Goal: Task Accomplishment & Management: Manage account settings

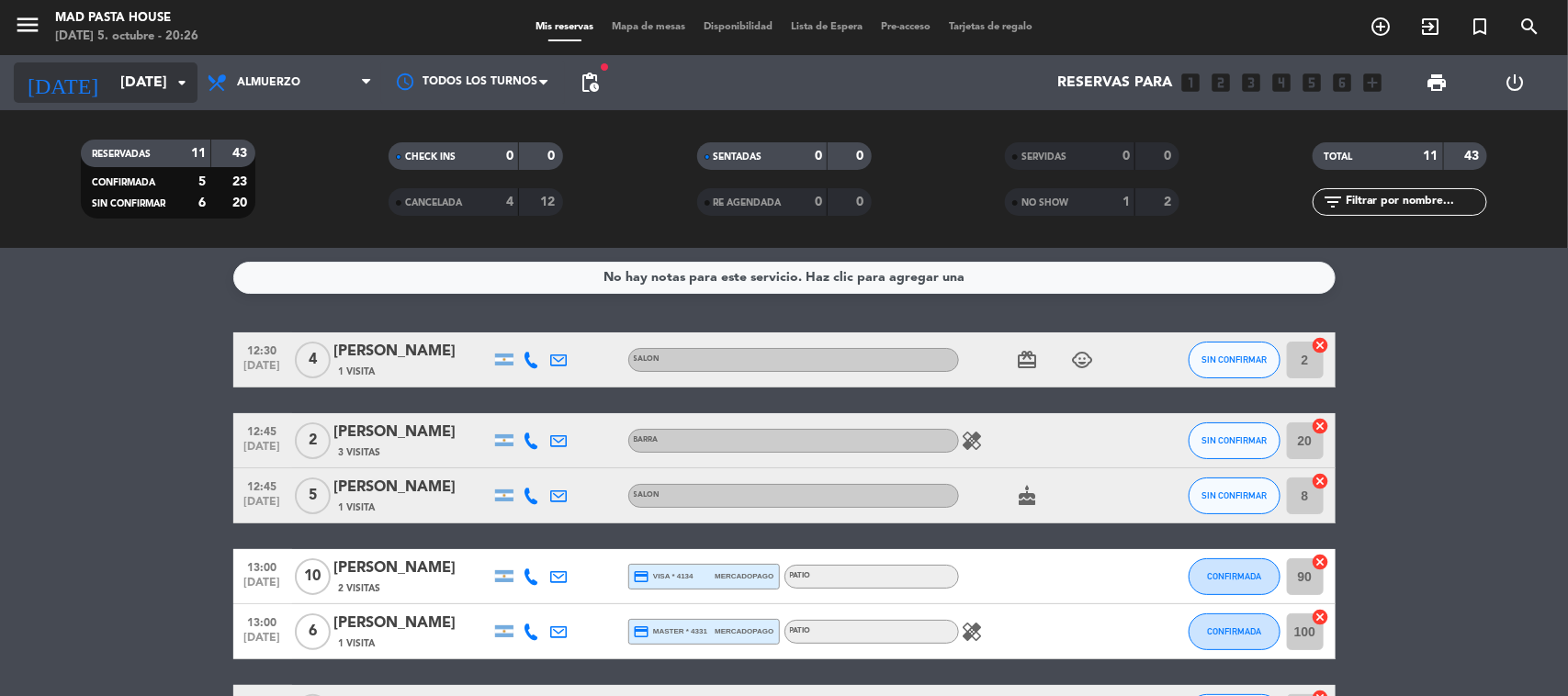
click at [145, 65] on input "[DATE]" at bounding box center [207, 83] width 193 height 36
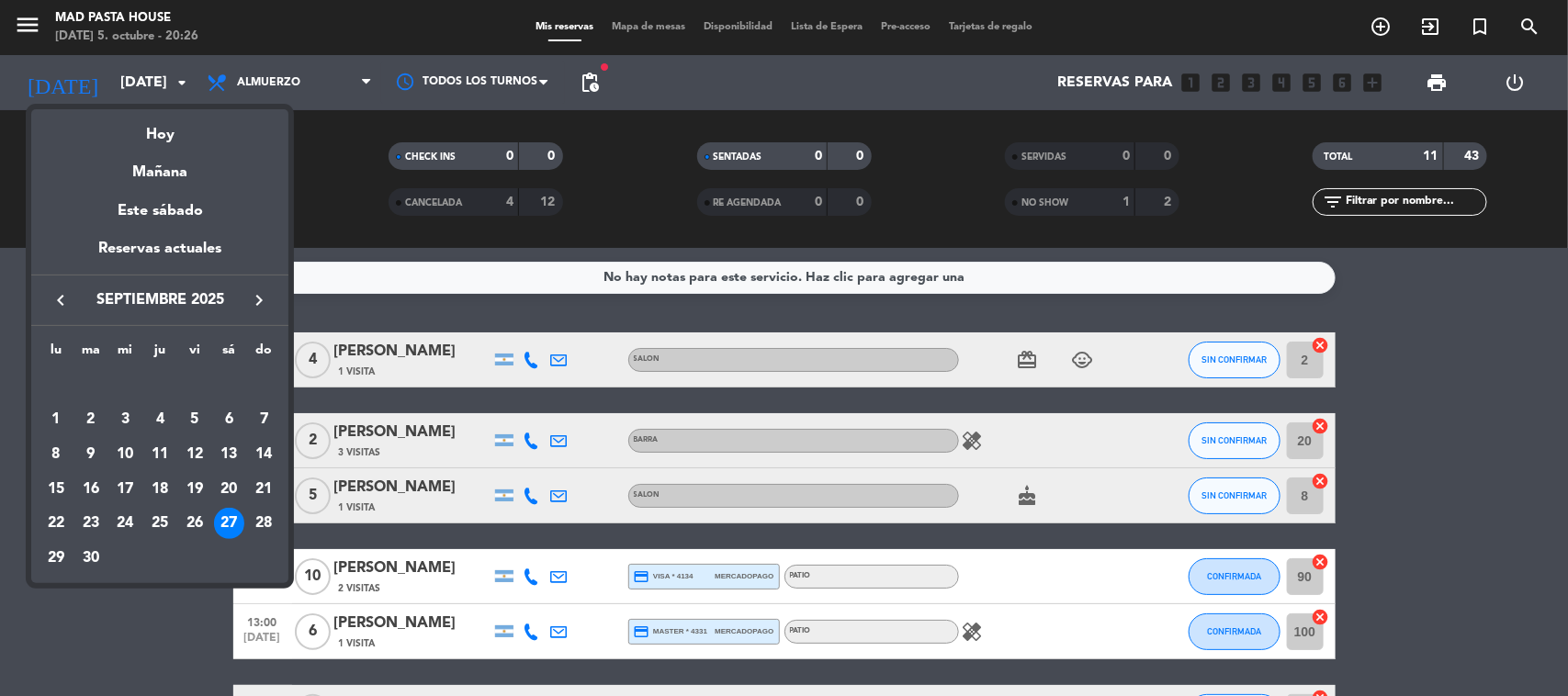
click at [255, 304] on icon "keyboard_arrow_right" at bounding box center [259, 300] width 22 height 22
click at [257, 410] on div "5" at bounding box center [263, 418] width 31 height 31
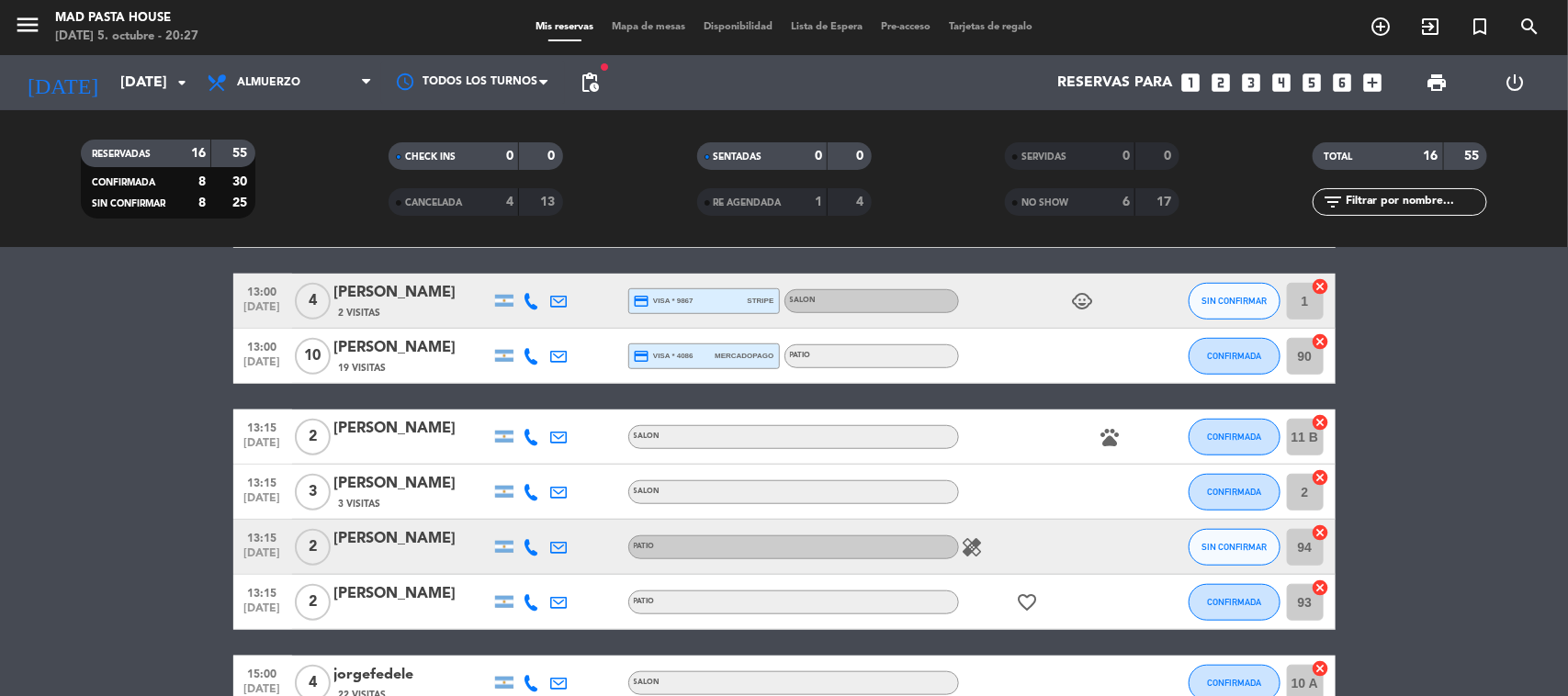
scroll to position [703, 0]
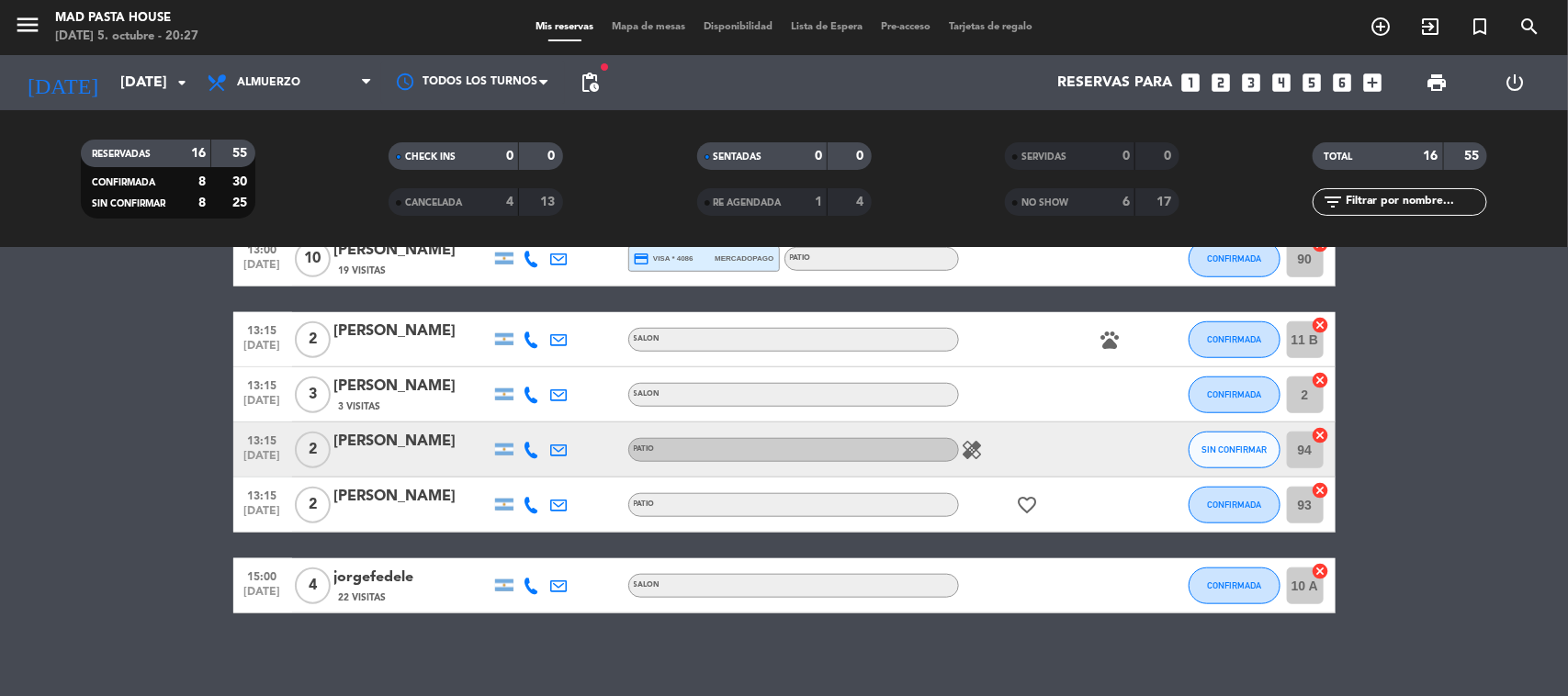
click at [969, 450] on icon "healing" at bounding box center [973, 450] width 22 height 22
click at [194, 476] on bookings-row "12:30 [DATE] 4 [PERSON_NAME] PATIO child_care SIN CONFIRMAR 105 cancel 12:30 [D…" at bounding box center [784, 121] width 1568 height 985
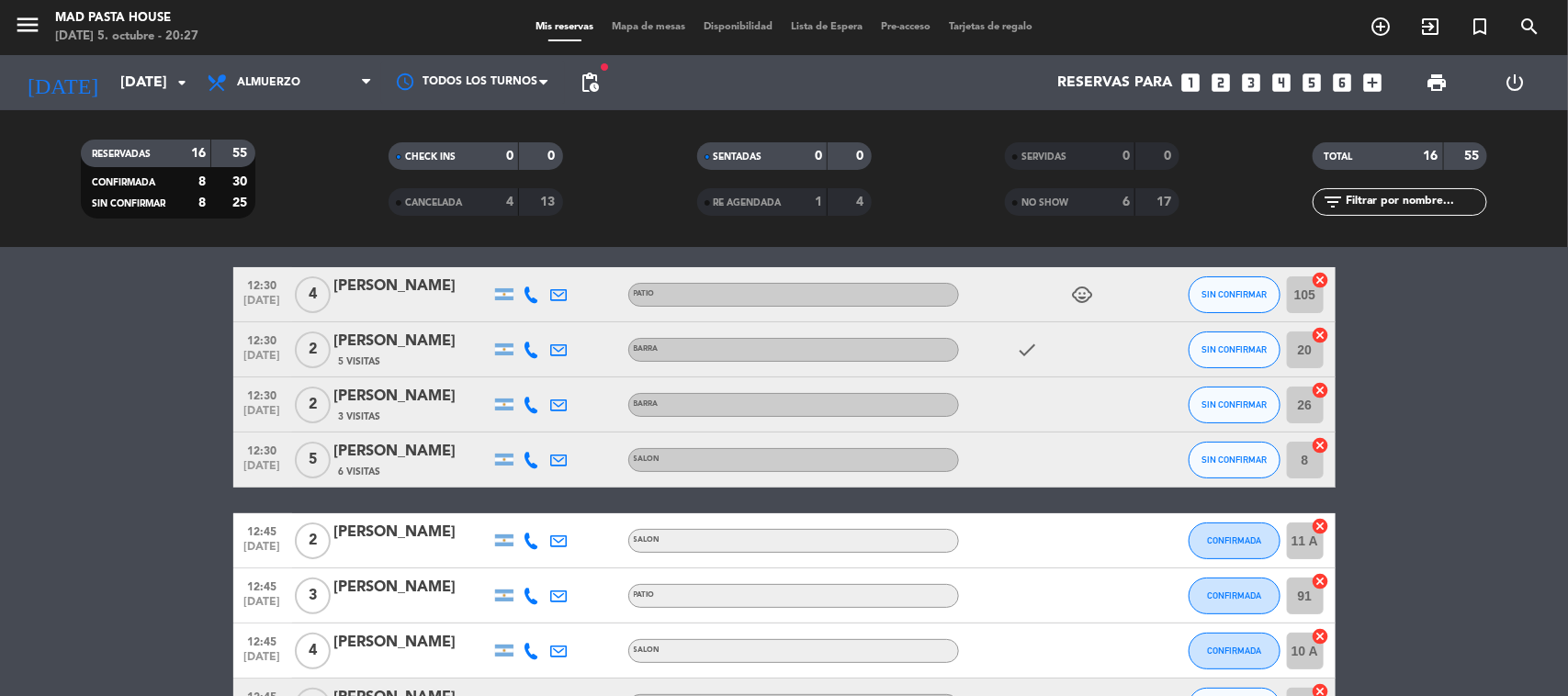
scroll to position [0, 0]
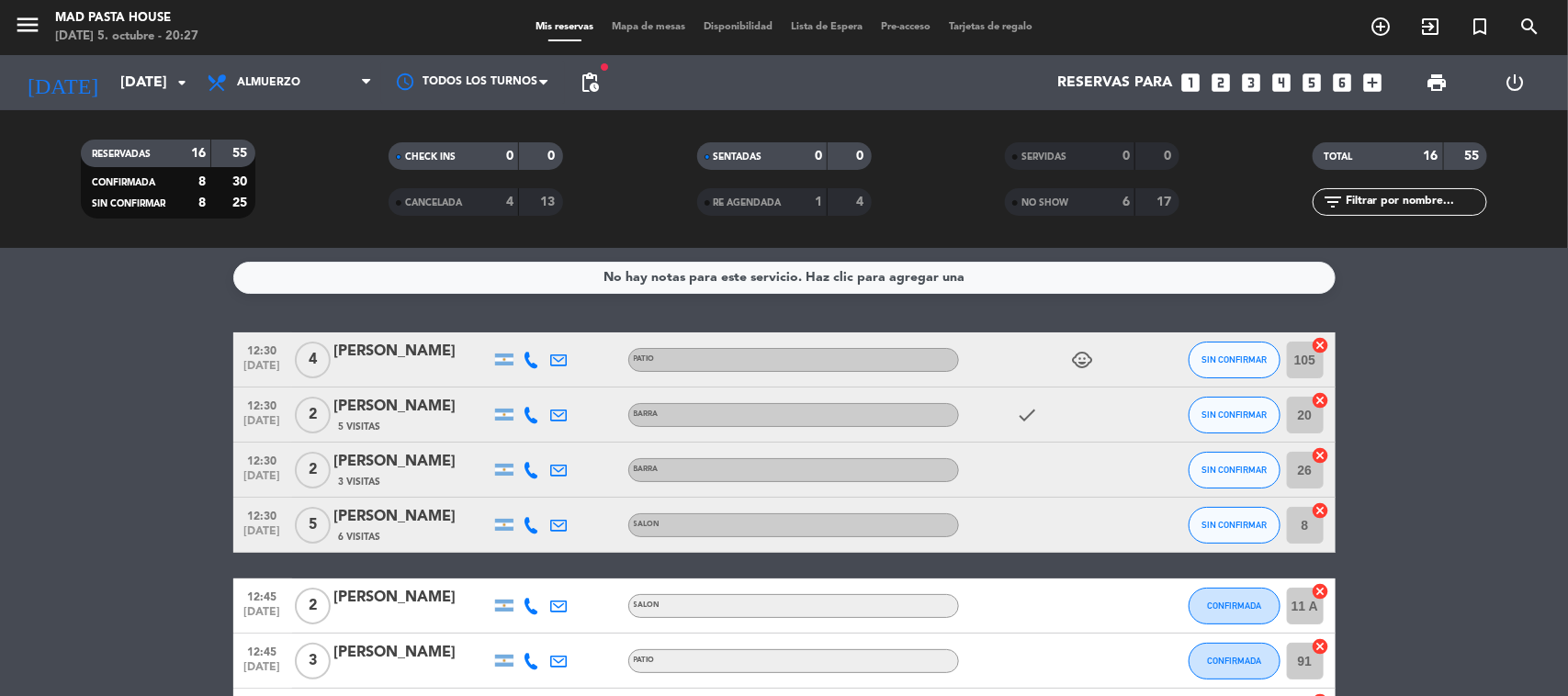
click at [259, 351] on span "12:30" at bounding box center [263, 349] width 46 height 21
click at [158, 80] on input "[DATE]" at bounding box center [207, 83] width 193 height 36
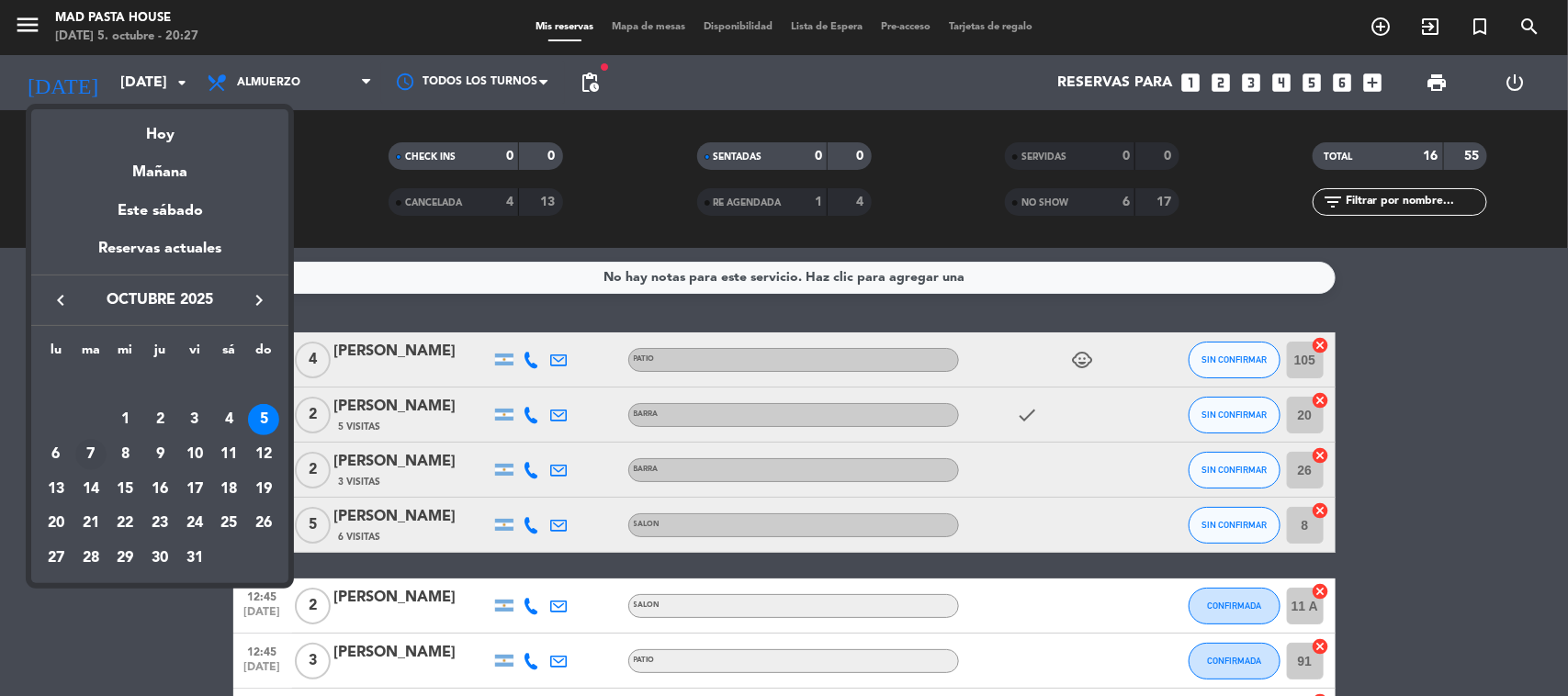
click at [96, 443] on div "7" at bounding box center [90, 454] width 31 height 31
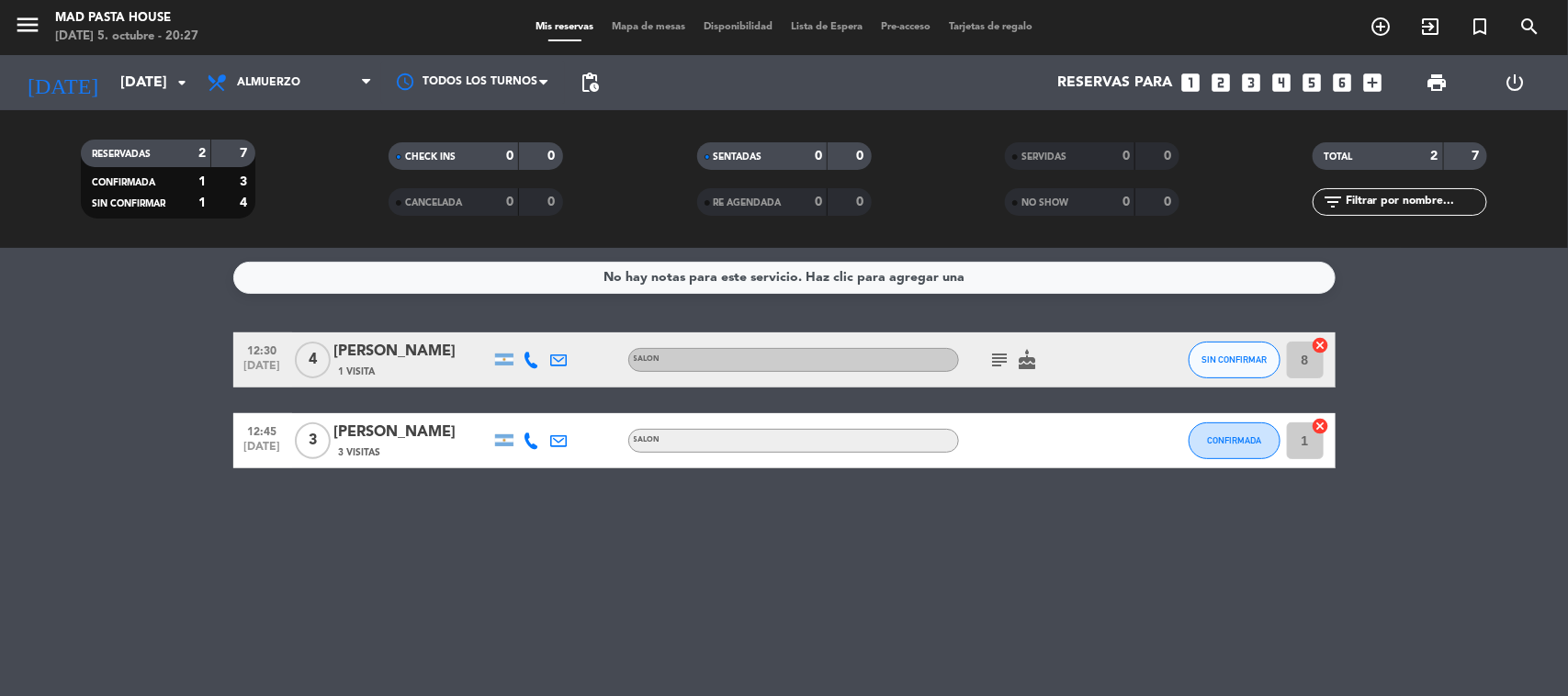
click at [989, 349] on icon "subject" at bounding box center [1000, 360] width 22 height 22
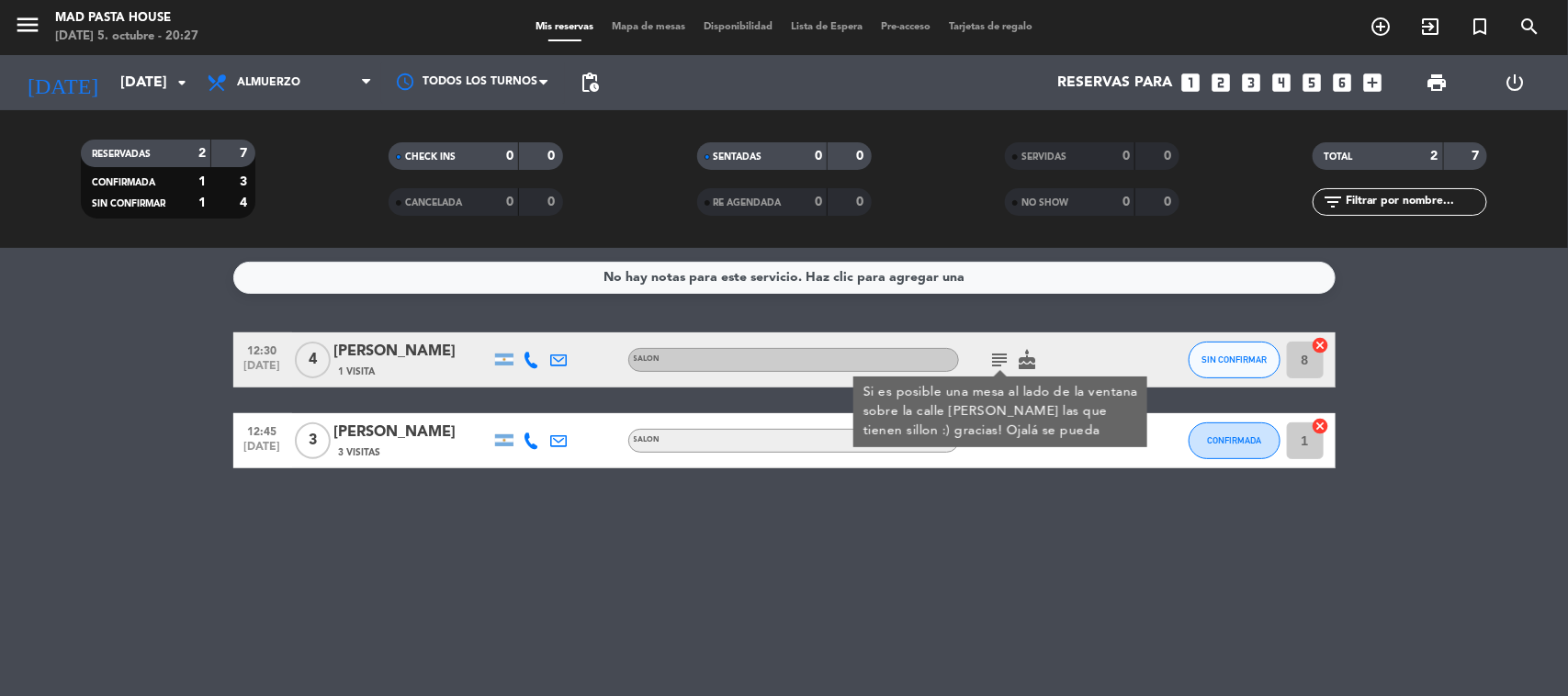
click at [1079, 307] on div "No hay notas para este servicio. Haz clic para agregar una 12:30 [DATE] 4 [PERS…" at bounding box center [784, 472] width 1568 height 448
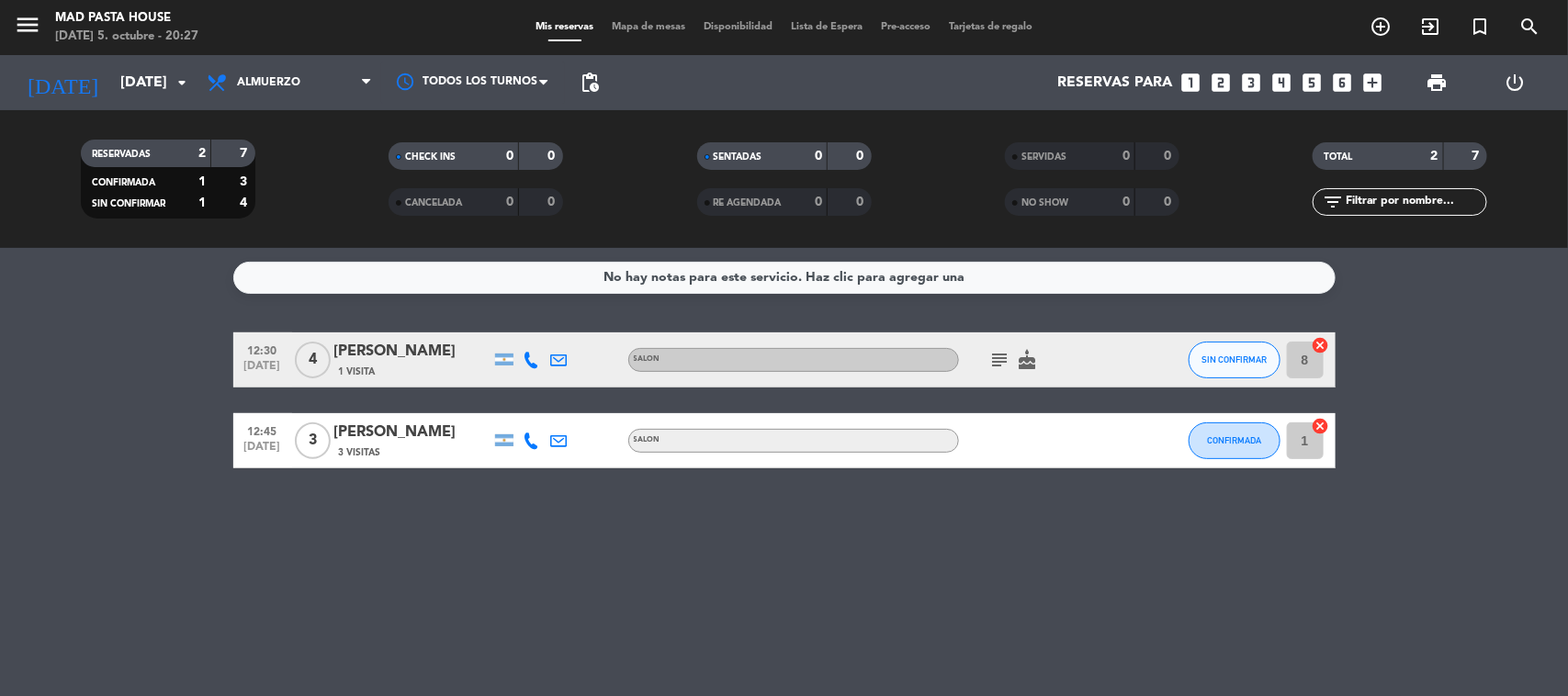
click at [1040, 352] on div "subject cake" at bounding box center [1041, 359] width 166 height 55
click at [1038, 355] on span "cake" at bounding box center [1027, 360] width 28 height 22
click at [1035, 358] on icon "cake" at bounding box center [1027, 360] width 22 height 22
click at [291, 66] on span "Almuerzo" at bounding box center [289, 82] width 183 height 41
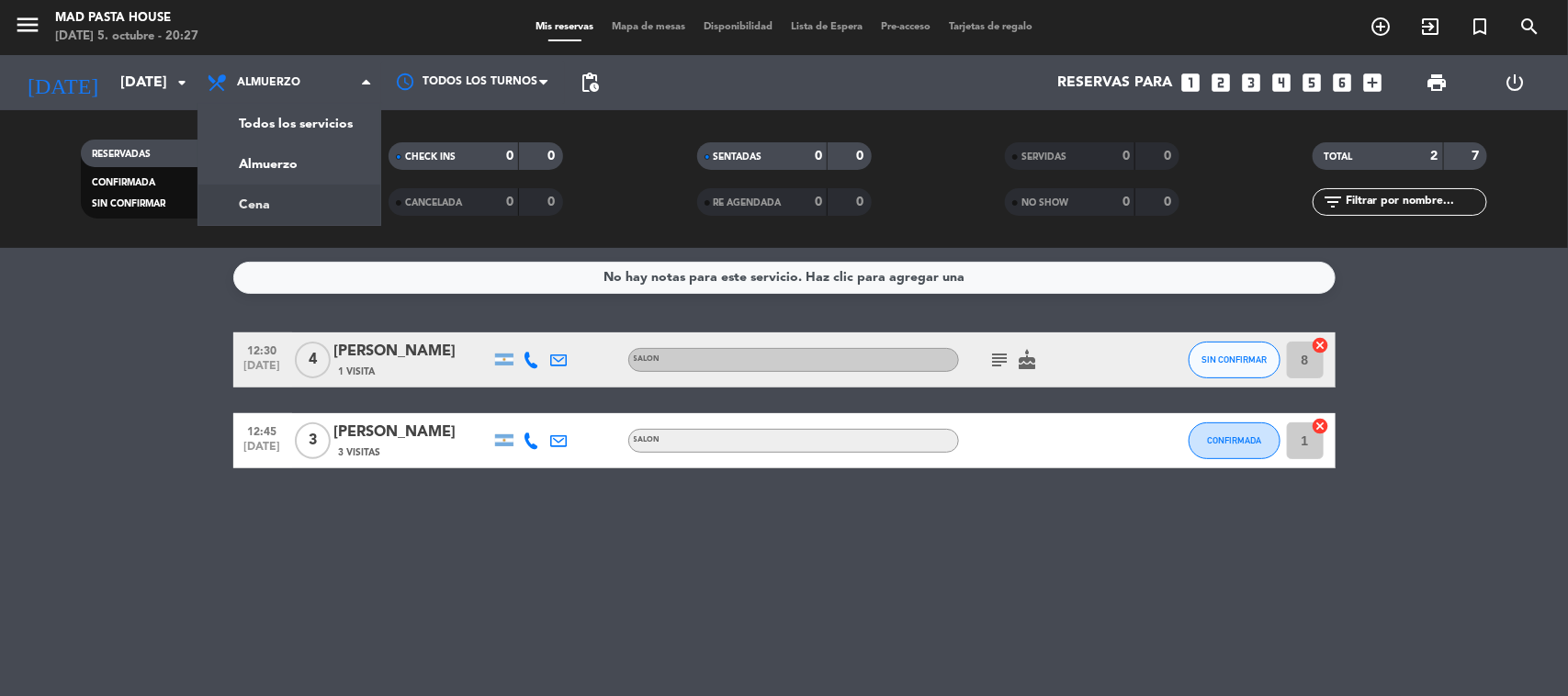
click at [291, 189] on div "menu Mad Pasta House [DATE] 5. octubre - 20:27 Mis reservas Mapa de mesas Dispo…" at bounding box center [784, 124] width 1568 height 248
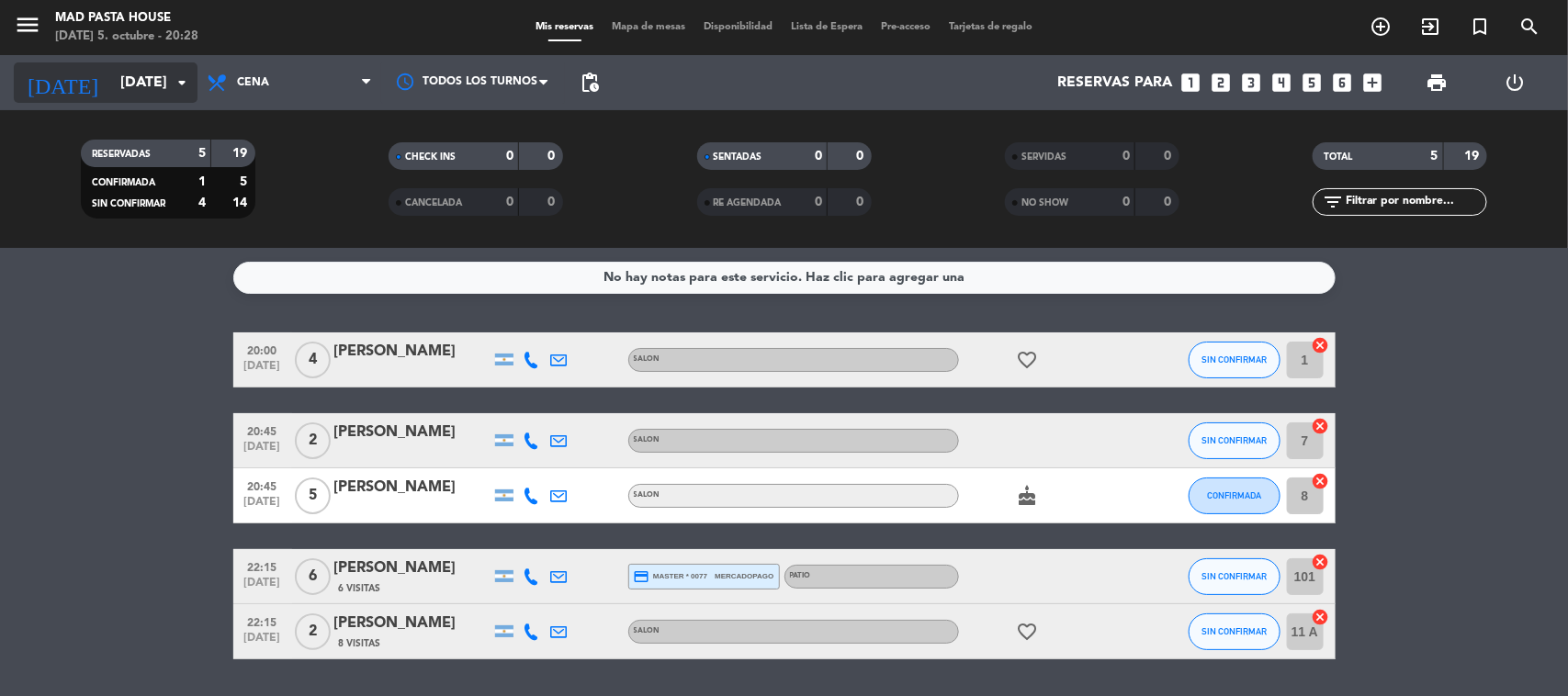
click at [161, 73] on input "[DATE]" at bounding box center [207, 83] width 193 height 36
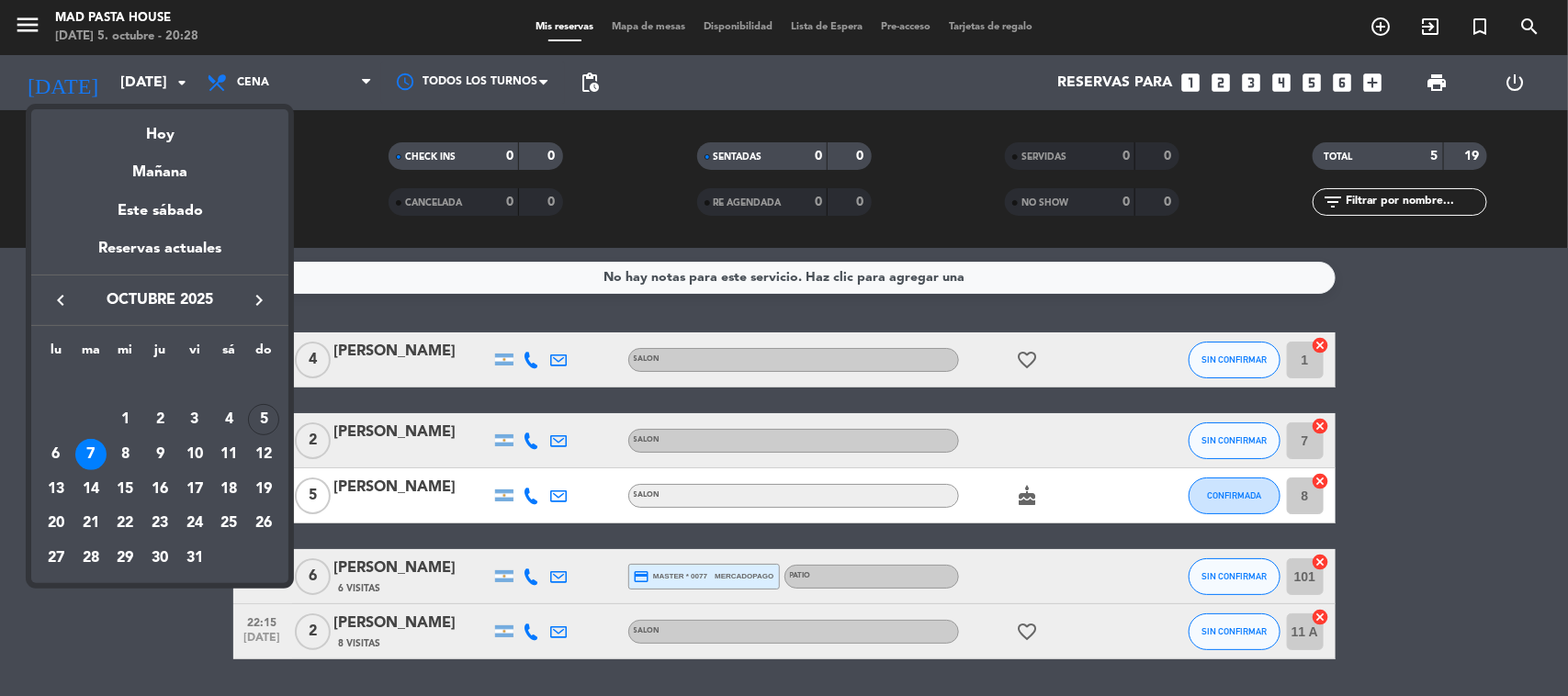
click at [125, 445] on div "8" at bounding box center [124, 454] width 31 height 31
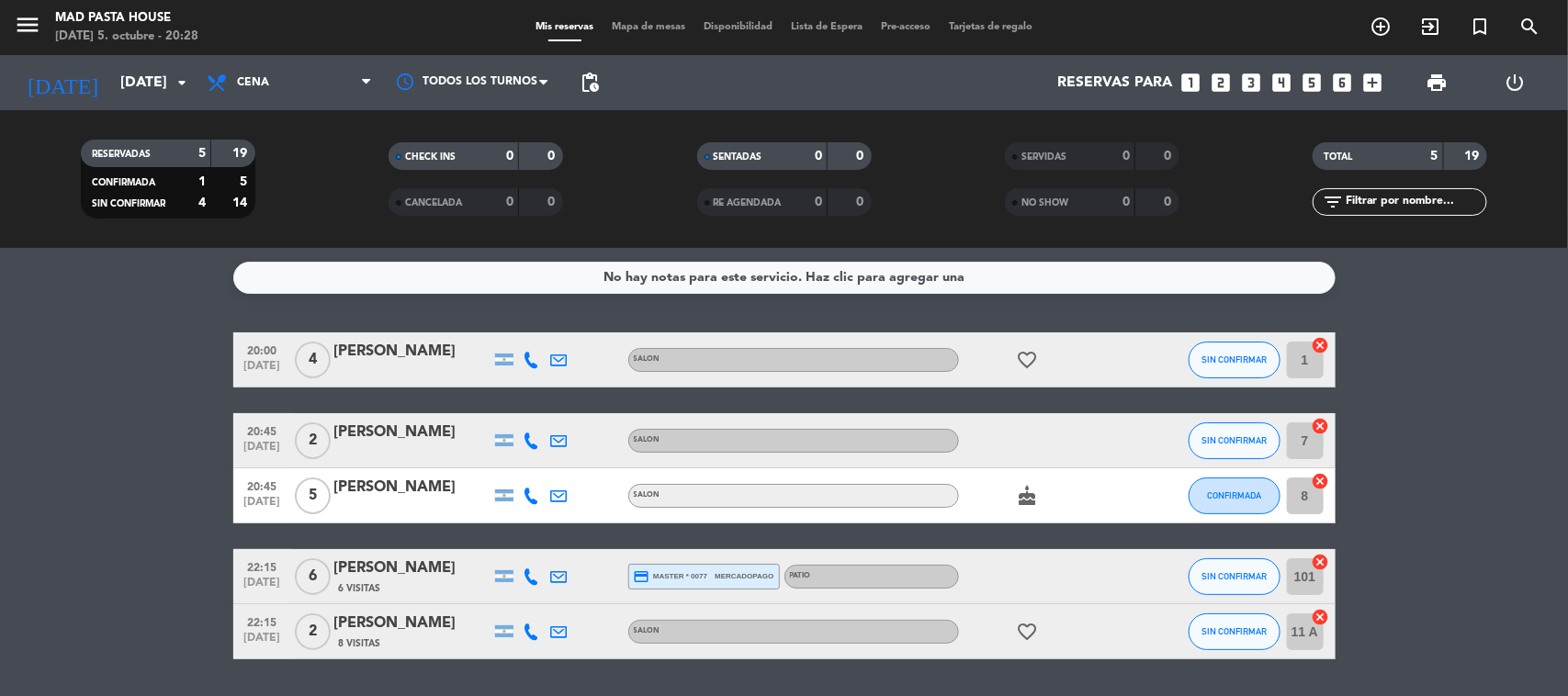
type input "[DATE]"
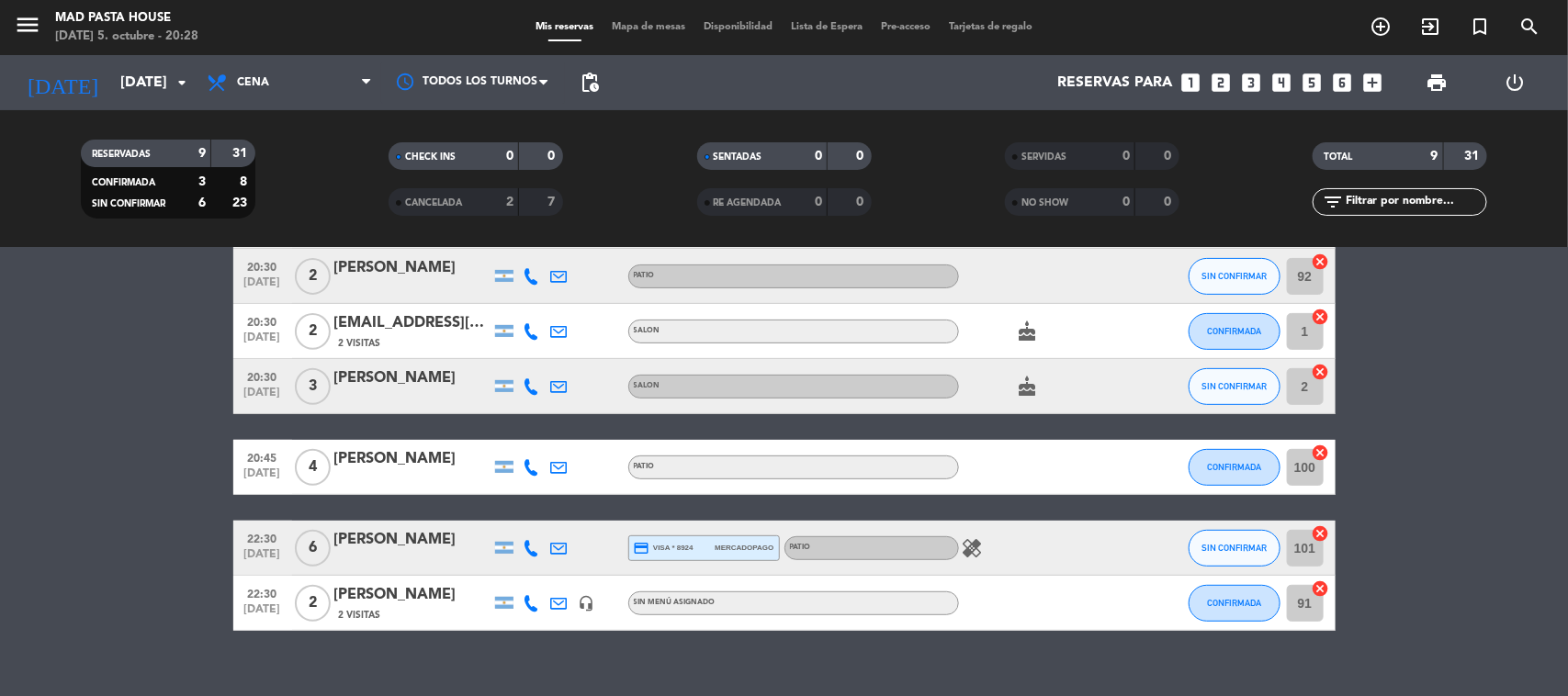
scroll to position [295, 0]
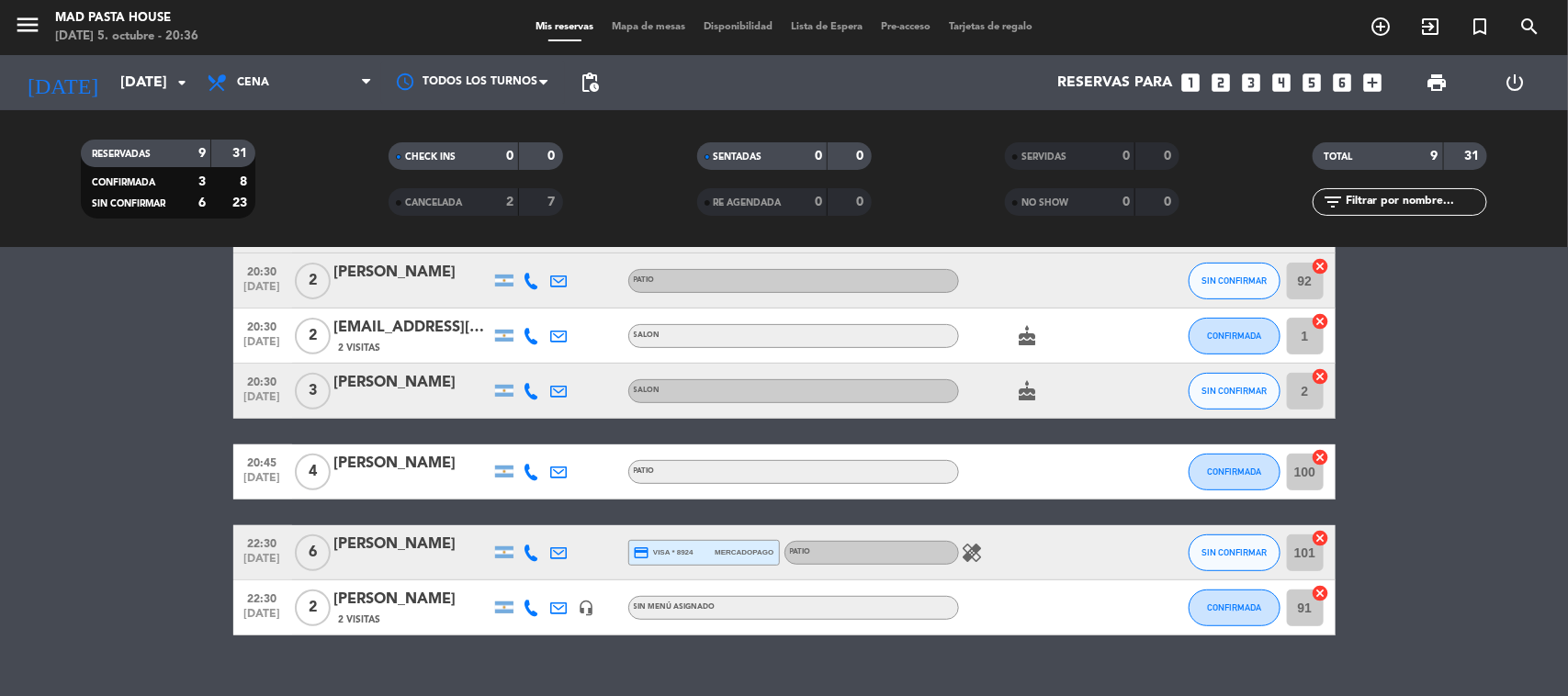
click at [126, 342] on bookings-row "20:00 [DATE] 2 [PERSON_NAME] 2 Visitas PATIO subject favorite_border SIN CONFIR…" at bounding box center [784, 336] width 1568 height 599
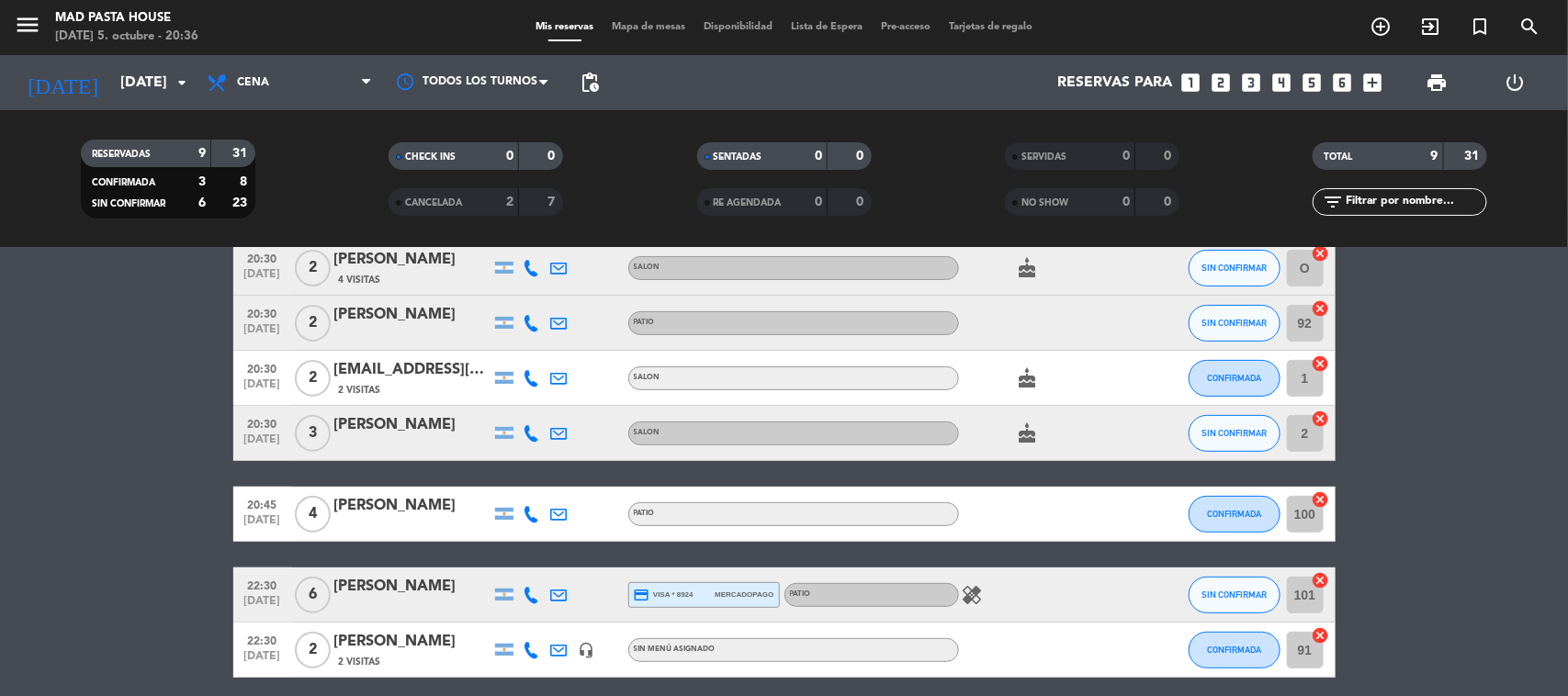
scroll to position [253, 0]
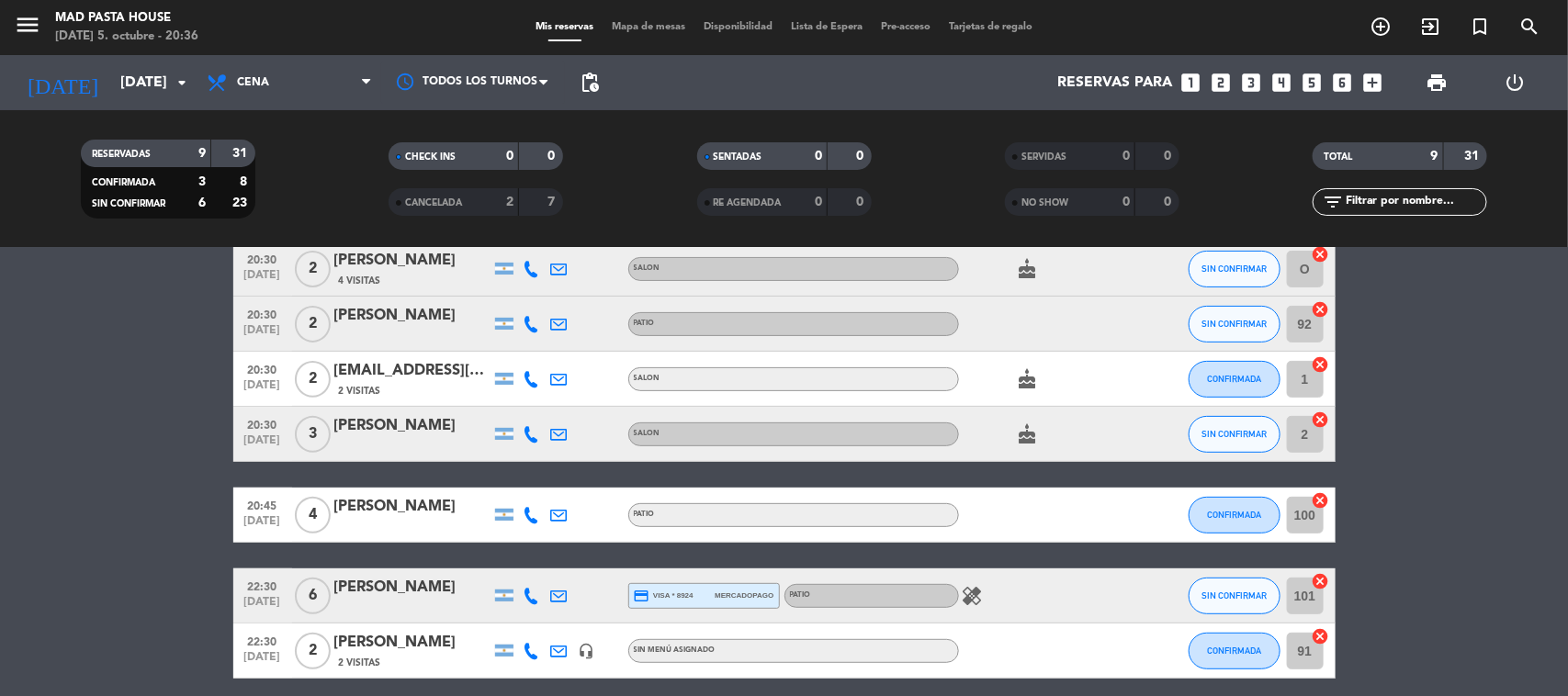
click at [556, 642] on icon at bounding box center [559, 650] width 17 height 17
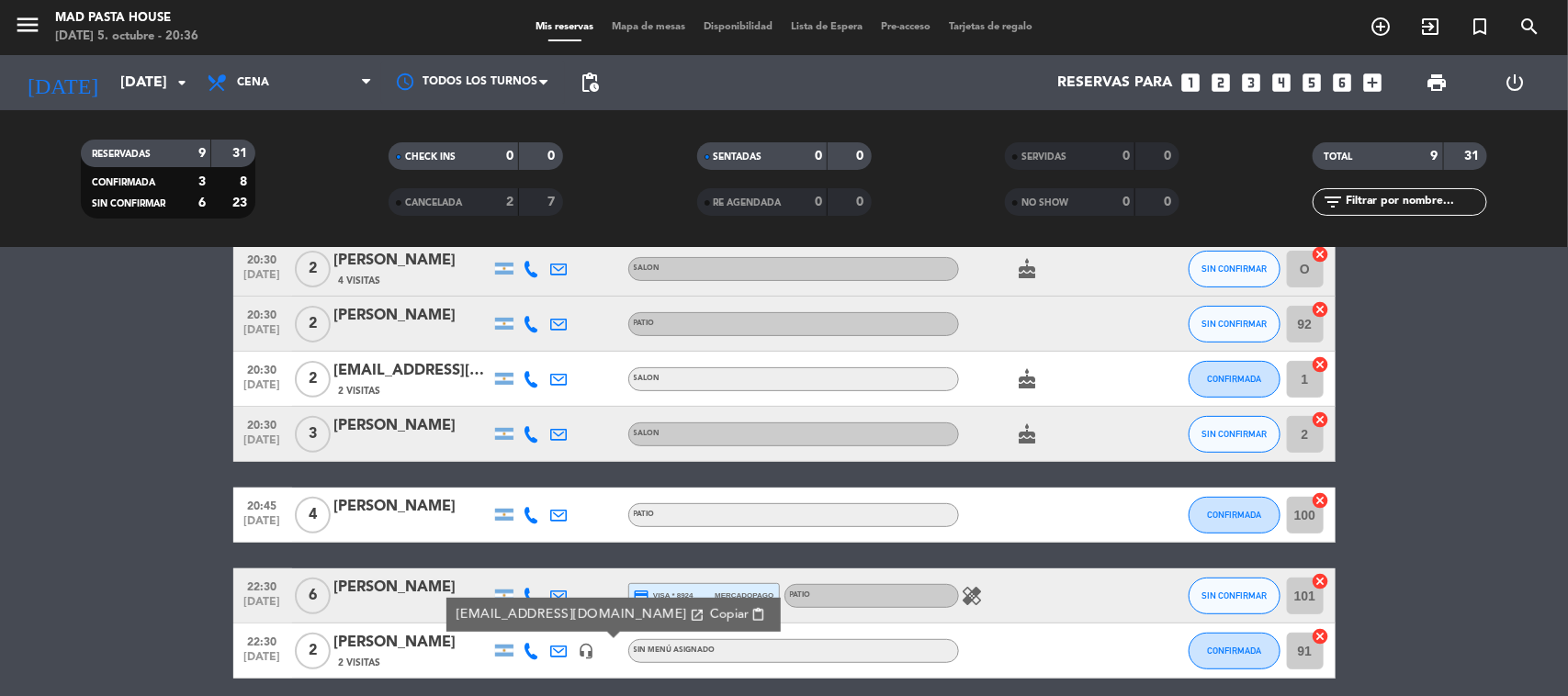
click at [168, 392] on bookings-row "20:00 [DATE] 2 [PERSON_NAME] 2 Visitas PATIO subject favorite_border SIN CONFIR…" at bounding box center [784, 380] width 1568 height 599
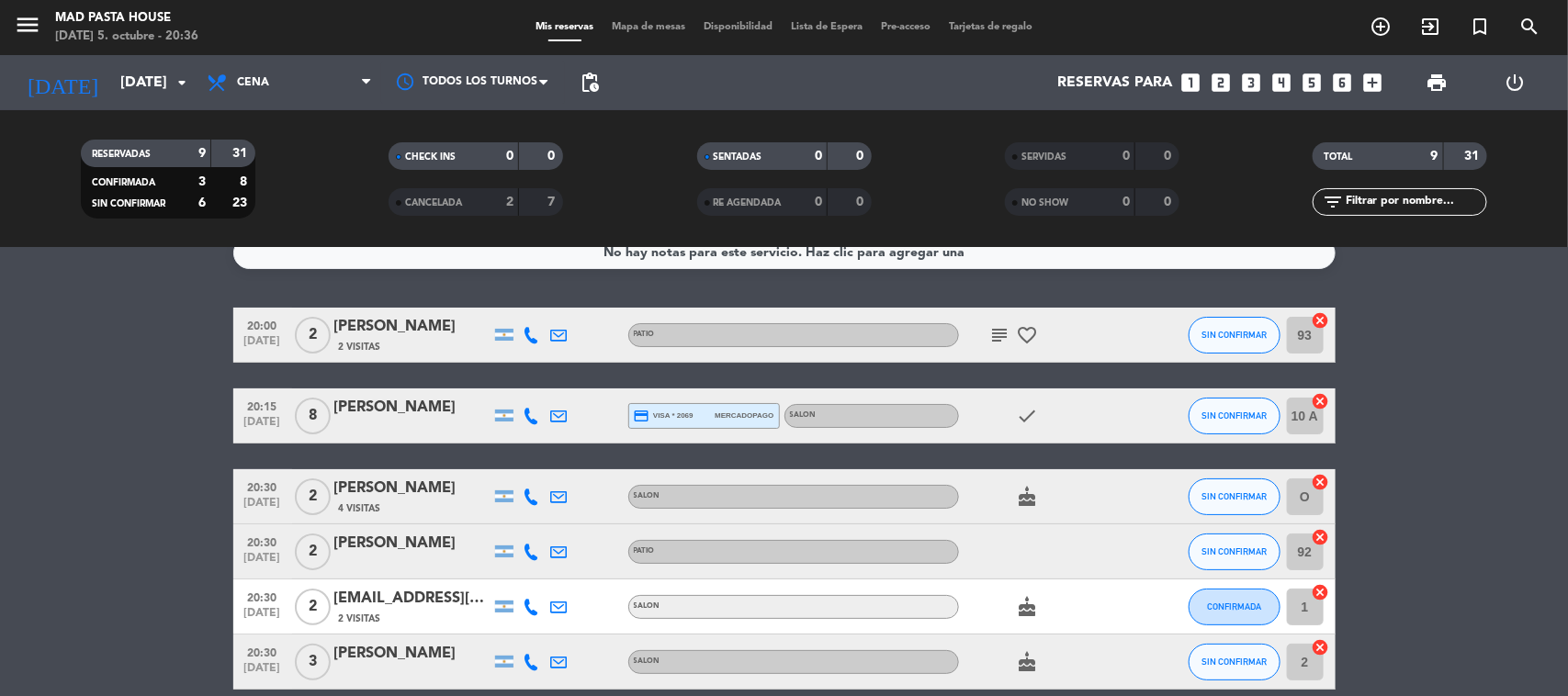
scroll to position [0, 0]
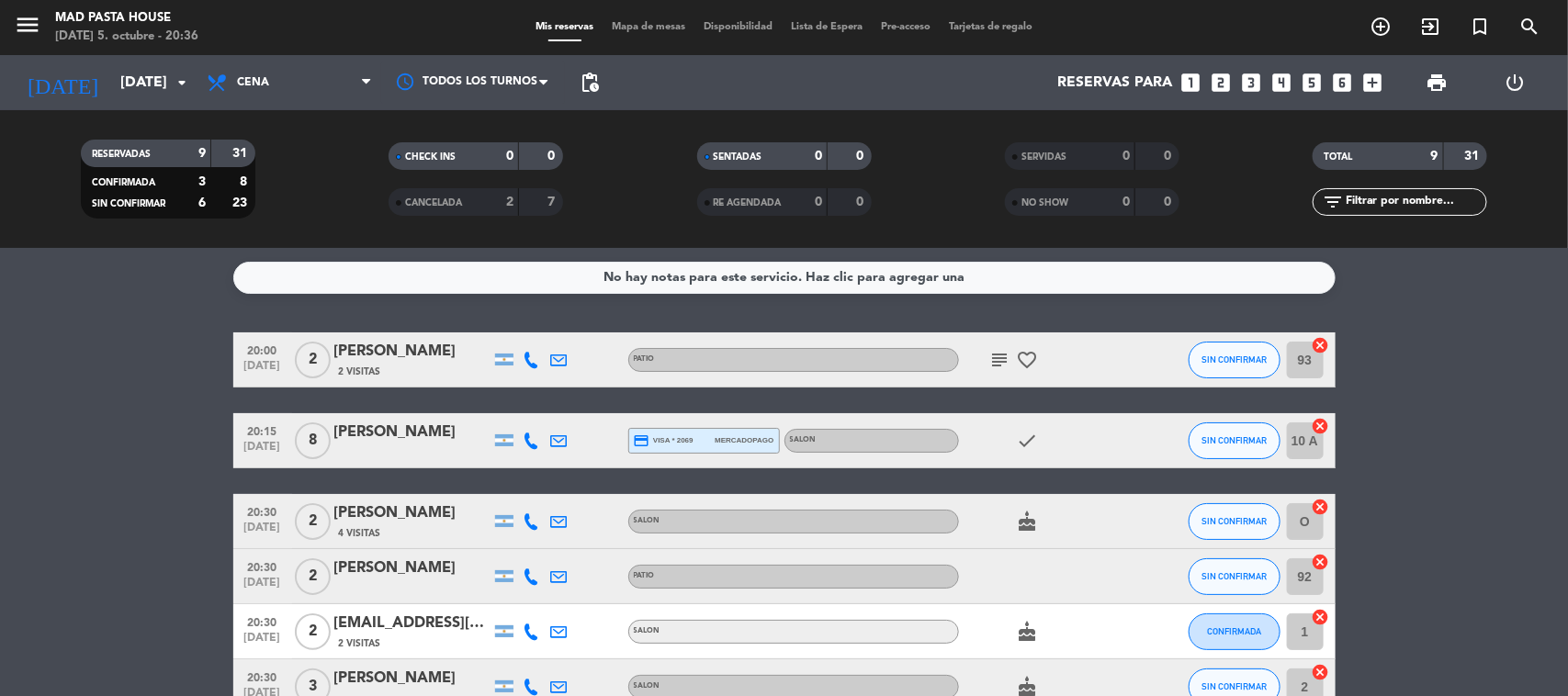
click at [1003, 363] on icon "subject" at bounding box center [1000, 360] width 22 height 22
click at [1028, 354] on icon "favorite_border" at bounding box center [1027, 360] width 22 height 22
click at [1011, 356] on icon "subject" at bounding box center [1000, 360] width 22 height 22
click at [148, 342] on bookings-row "20:00 [DATE] 2 [PERSON_NAME] 2 Visitas PATIO subject Cena por propuesta de novi…" at bounding box center [784, 632] width 1568 height 599
